Goal: Navigation & Orientation: Go to known website

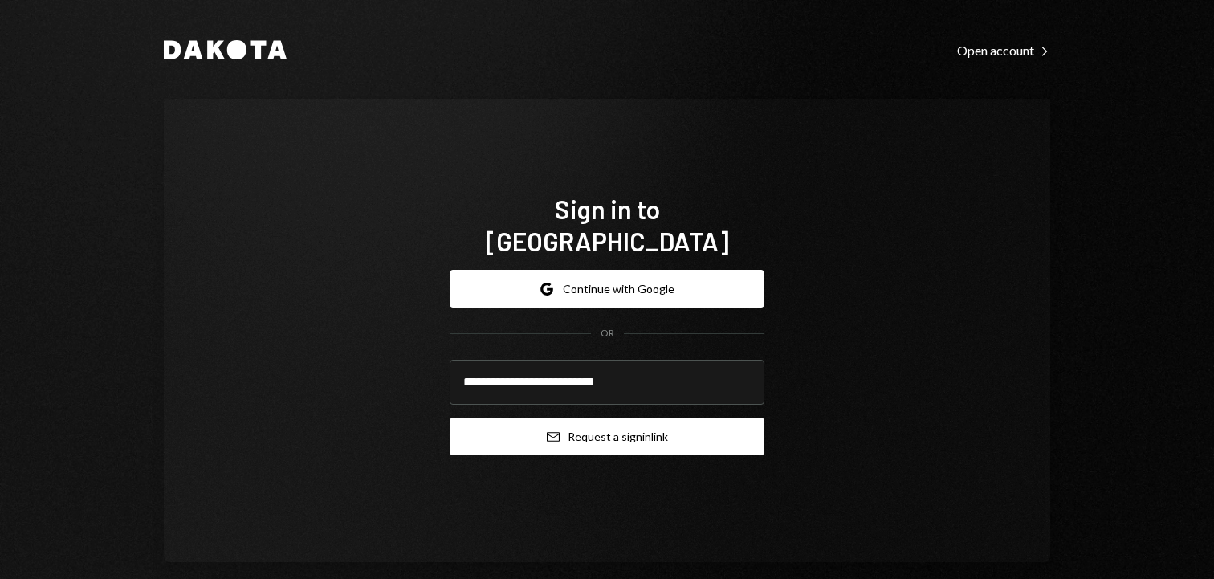
type input "**********"
click at [573, 423] on button "Email Request a sign in link" at bounding box center [606, 436] width 315 height 38
